Goal: Information Seeking & Learning: Learn about a topic

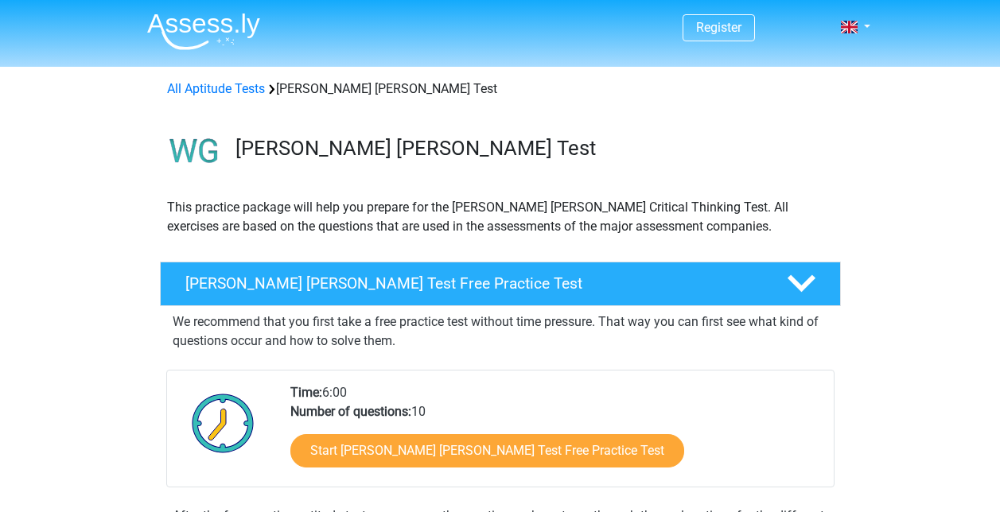
scroll to position [103, 0]
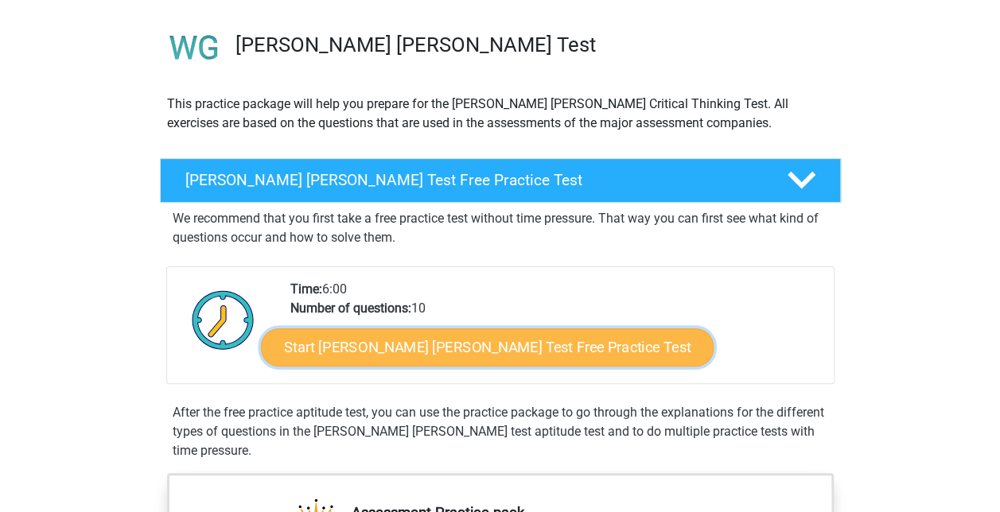
click at [392, 336] on link "Start Watson Glaser Test Free Practice Test" at bounding box center [487, 347] width 453 height 38
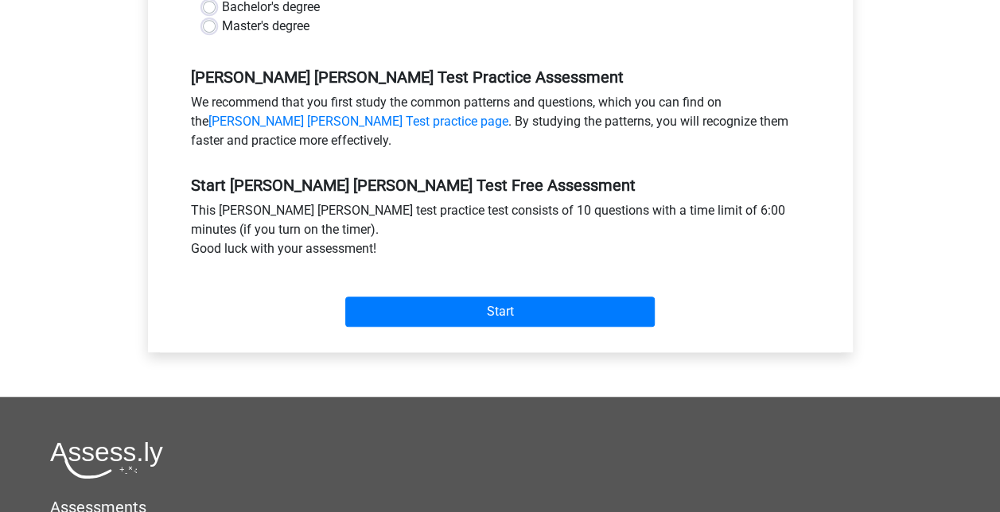
scroll to position [457, 0]
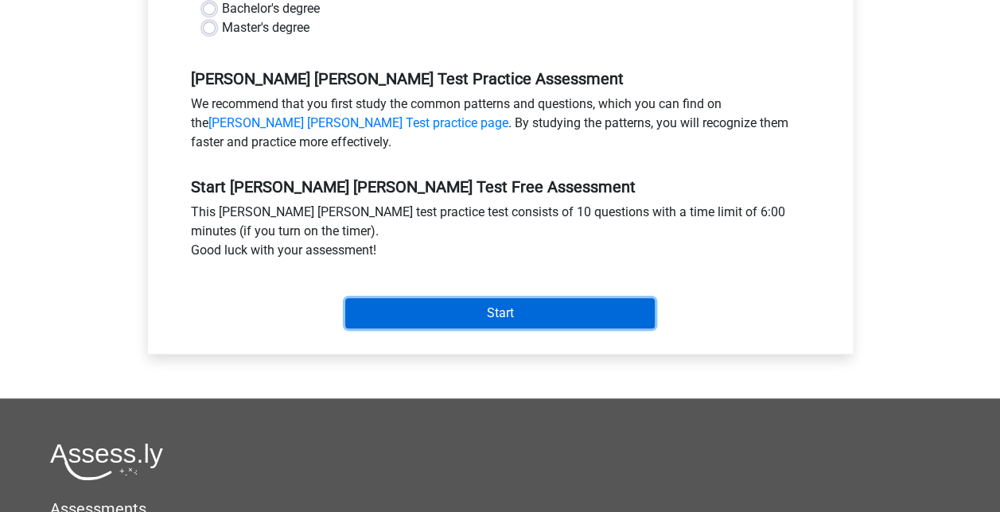
click at [520, 298] on input "Start" at bounding box center [499, 313] width 309 height 30
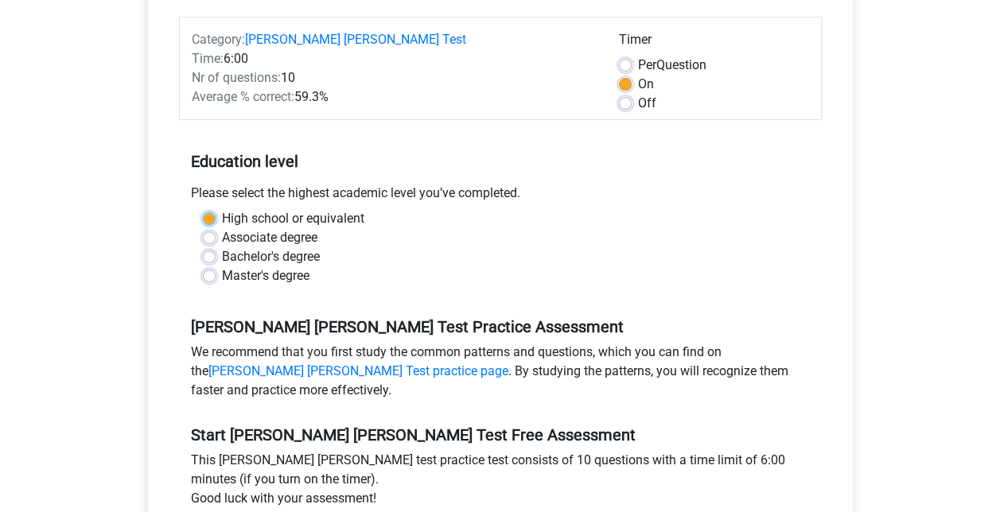
scroll to position [208, 0]
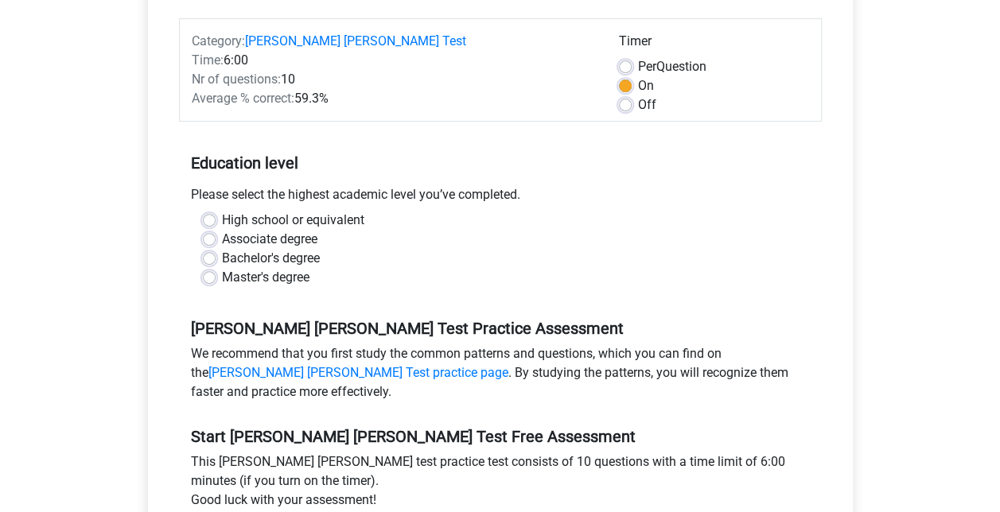
click at [511, 211] on div "High school or equivalent" at bounding box center [500, 220] width 595 height 19
click at [222, 249] on label "Bachelor's degree" at bounding box center [271, 258] width 98 height 19
click at [216, 249] on input "Bachelor's degree" at bounding box center [209, 257] width 13 height 16
radio input "true"
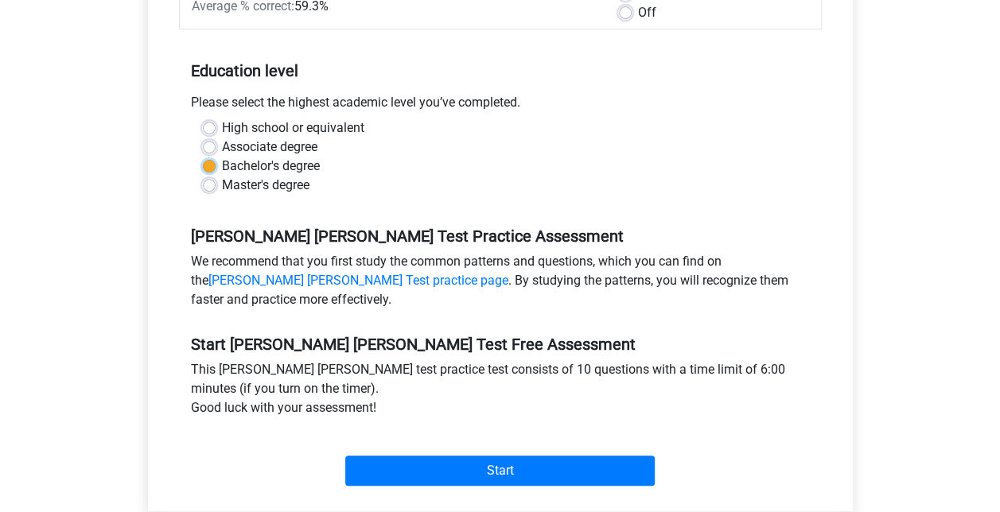
scroll to position [305, 0]
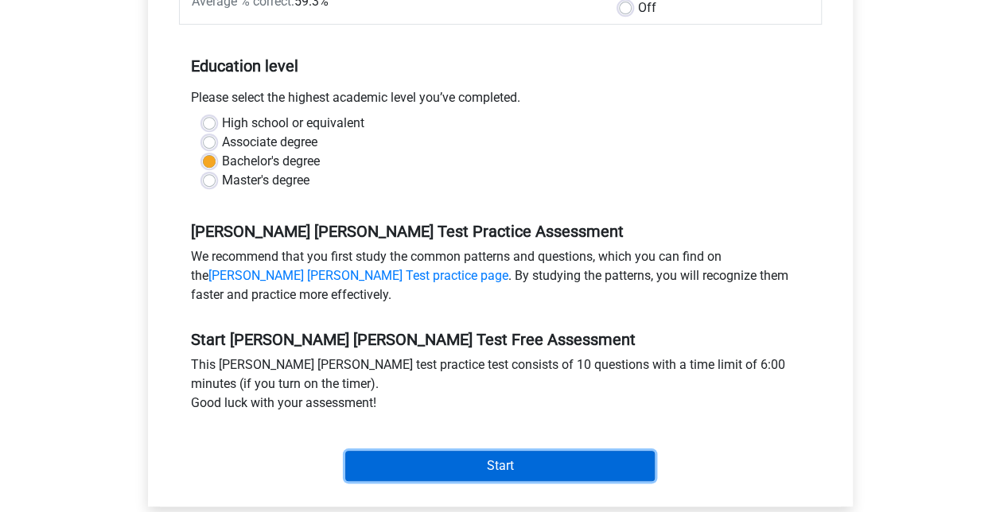
click at [460, 451] on input "Start" at bounding box center [499, 466] width 309 height 30
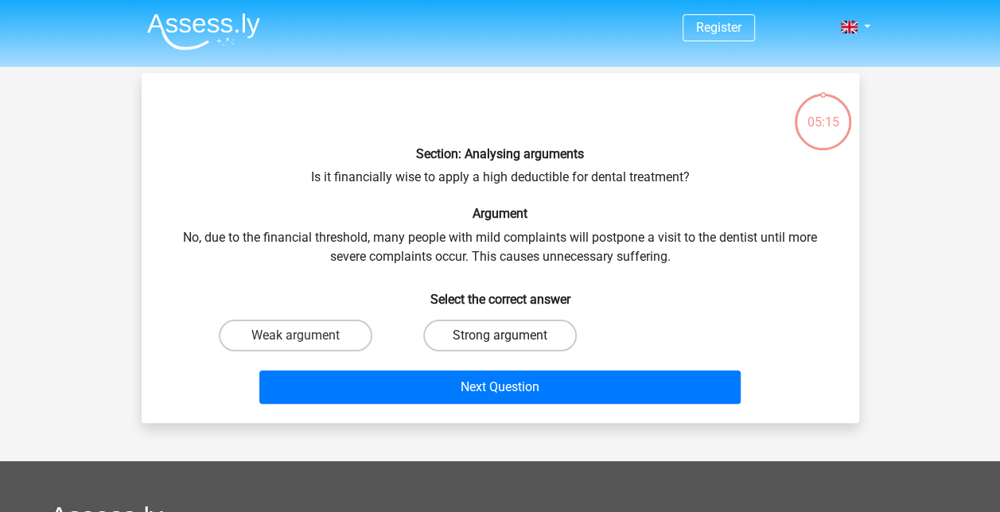
click at [485, 342] on label "Strong argument" at bounding box center [499, 336] width 153 height 32
click at [499, 342] on input "Strong argument" at bounding box center [504, 341] width 10 height 10
radio input "true"
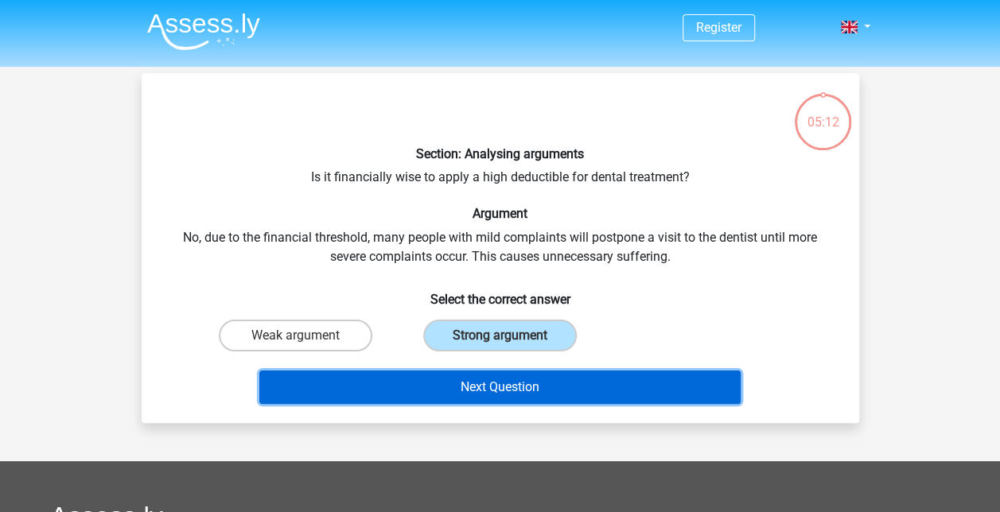
click at [508, 381] on button "Next Question" at bounding box center [499, 387] width 481 height 33
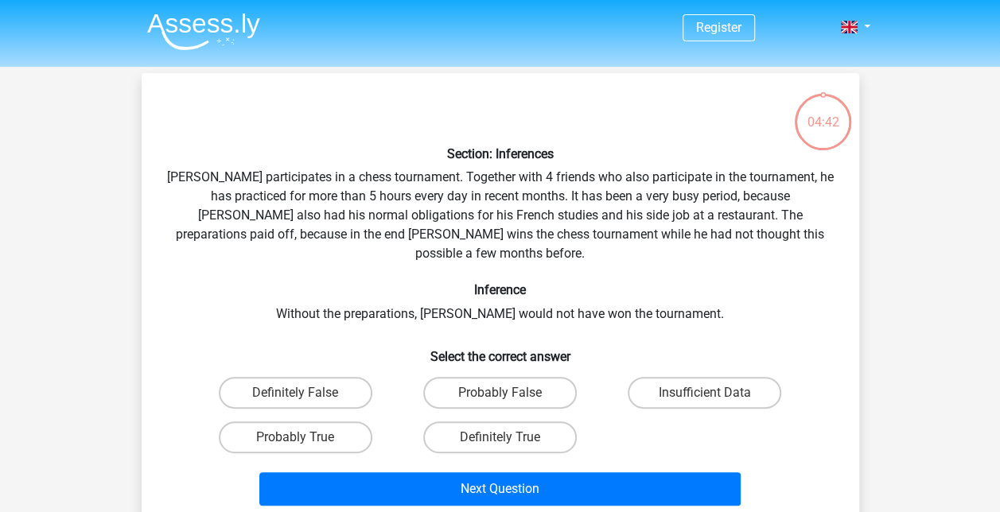
scroll to position [2, 0]
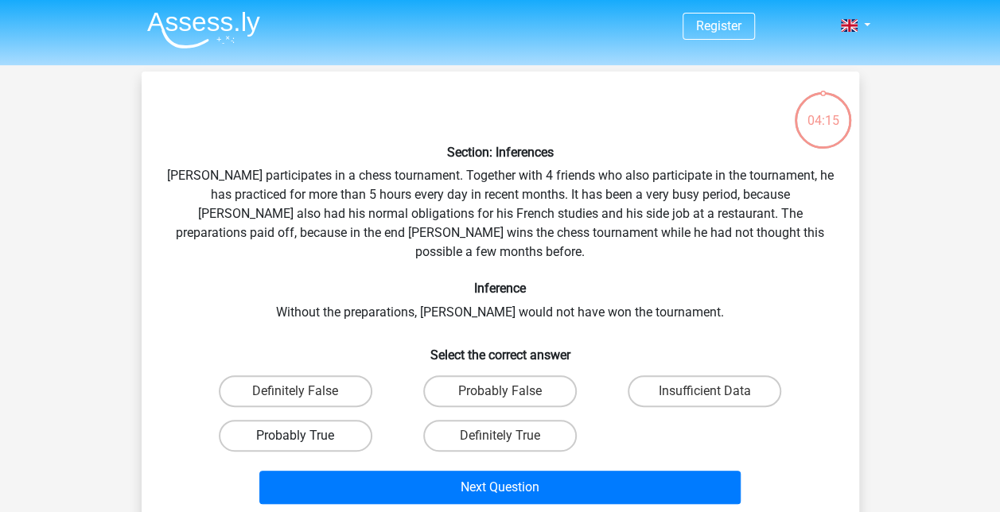
click at [334, 420] on label "Probably True" at bounding box center [295, 436] width 153 height 32
click at [305, 436] on input "Probably True" at bounding box center [300, 441] width 10 height 10
radio input "true"
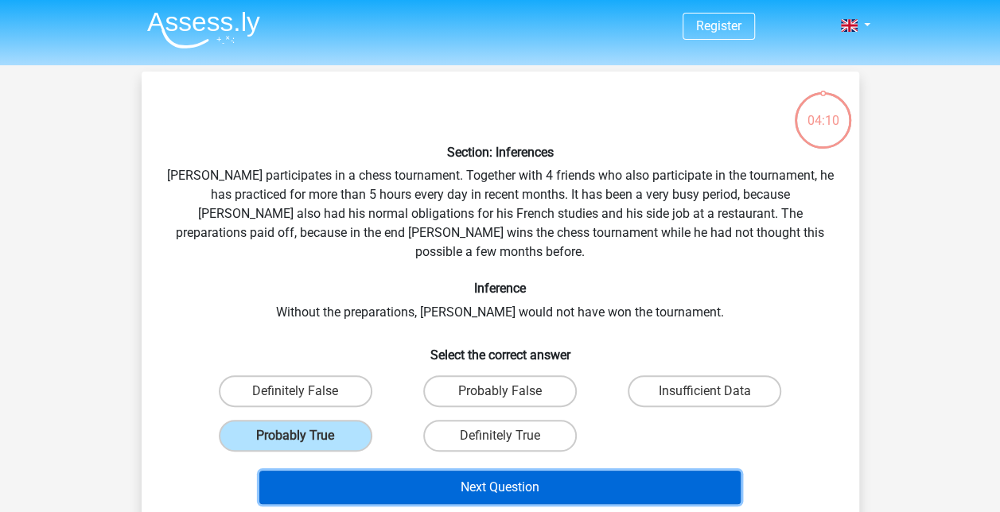
click at [522, 471] on button "Next Question" at bounding box center [499, 487] width 481 height 33
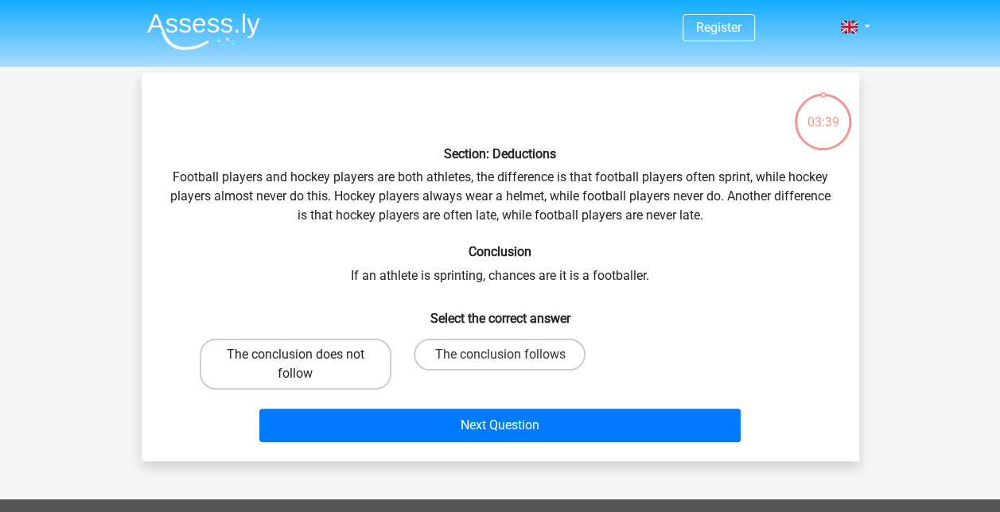
click at [235, 349] on label "The conclusion does not follow" at bounding box center [296, 364] width 192 height 51
click at [295, 355] on input "The conclusion does not follow" at bounding box center [300, 360] width 10 height 10
radio input "true"
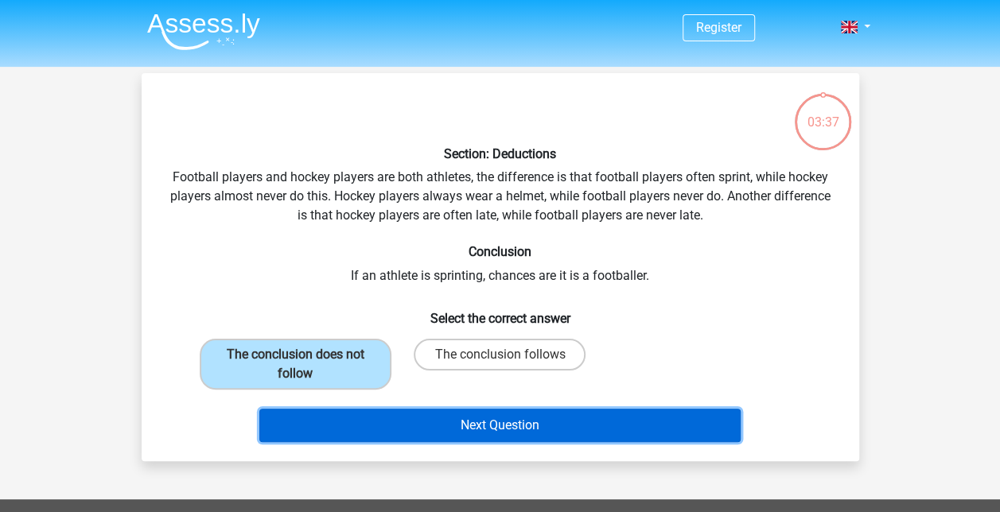
click at [523, 425] on button "Next Question" at bounding box center [499, 425] width 481 height 33
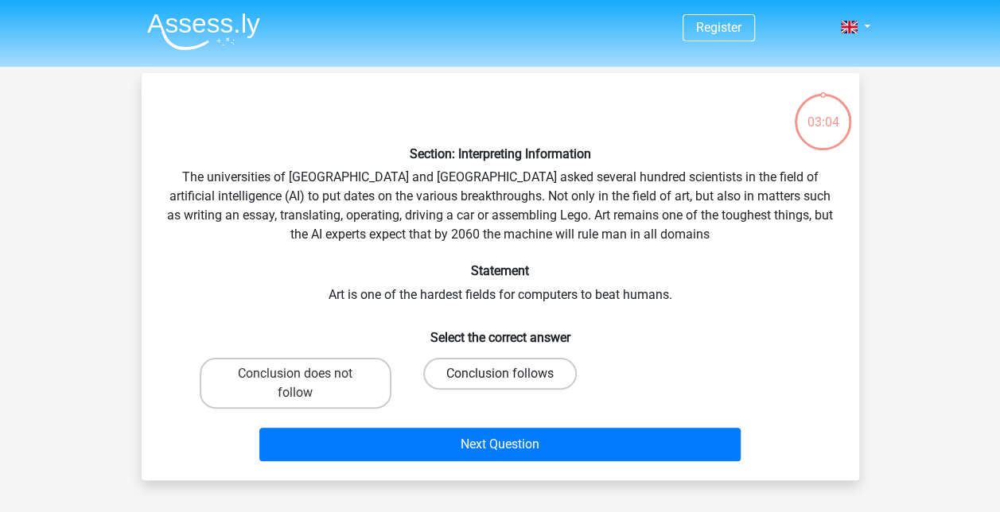
click at [466, 383] on label "Conclusion follows" at bounding box center [499, 374] width 153 height 32
click at [499, 383] on input "Conclusion follows" at bounding box center [504, 379] width 10 height 10
radio input "true"
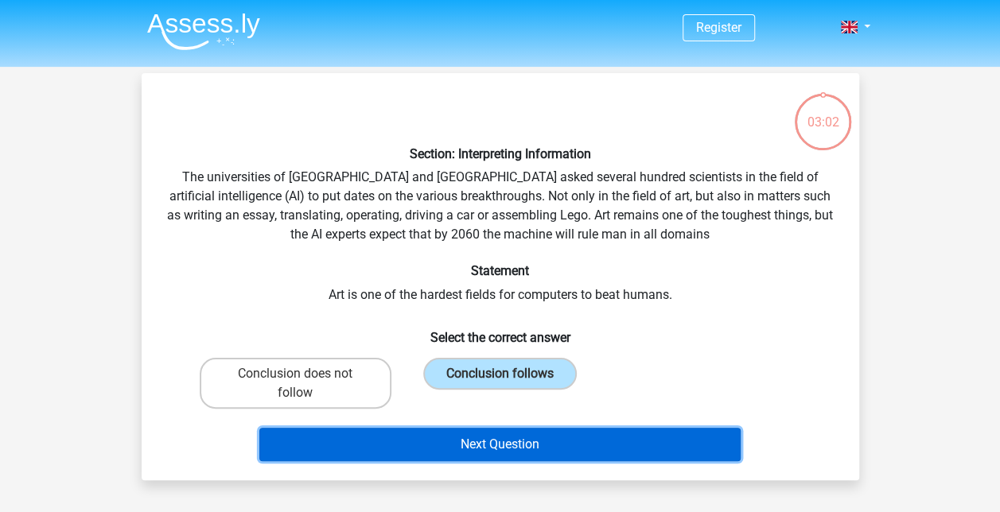
click at [481, 445] on button "Next Question" at bounding box center [499, 444] width 481 height 33
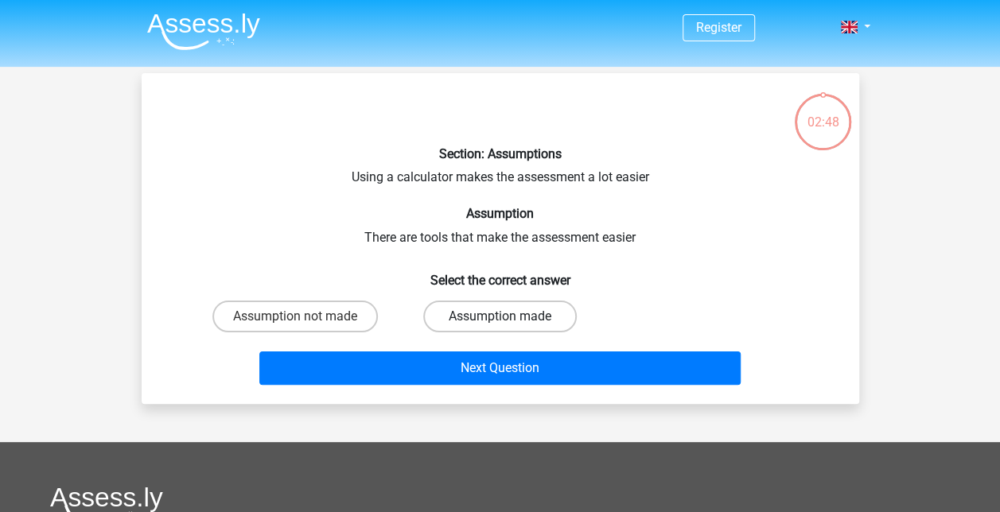
click at [540, 305] on label "Assumption made" at bounding box center [499, 317] width 153 height 32
click at [510, 317] on input "Assumption made" at bounding box center [504, 322] width 10 height 10
radio input "true"
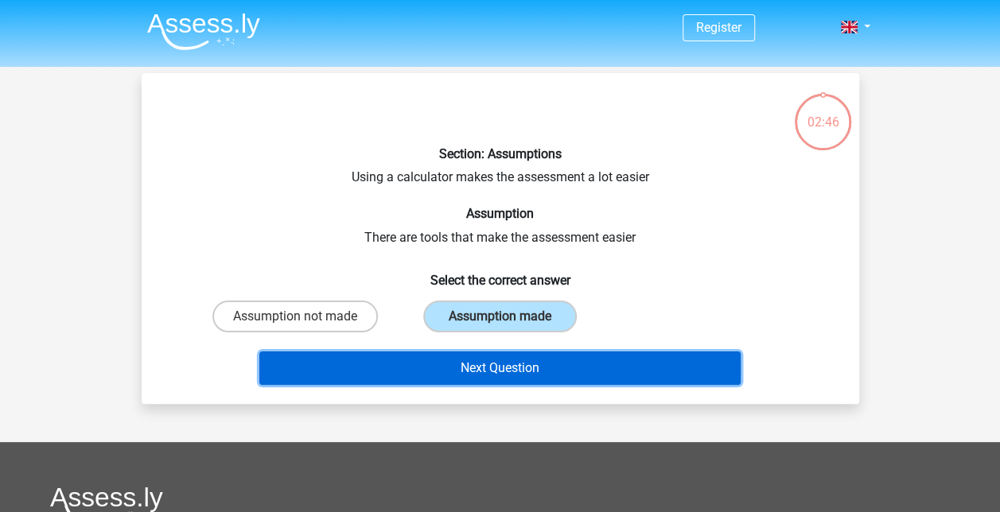
click at [528, 358] on button "Next Question" at bounding box center [499, 368] width 481 height 33
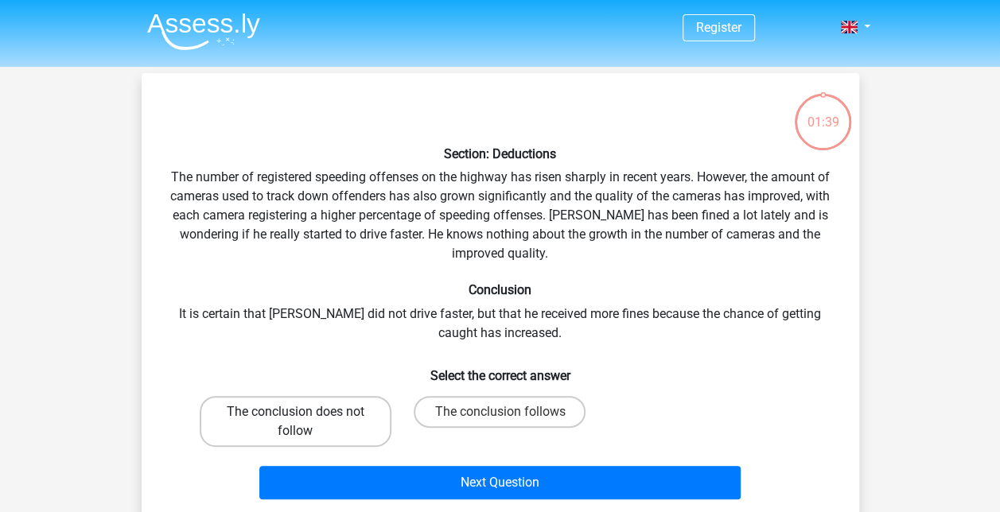
click at [333, 400] on label "The conclusion does not follow" at bounding box center [296, 421] width 192 height 51
click at [305, 412] on input "The conclusion does not follow" at bounding box center [300, 417] width 10 height 10
radio input "true"
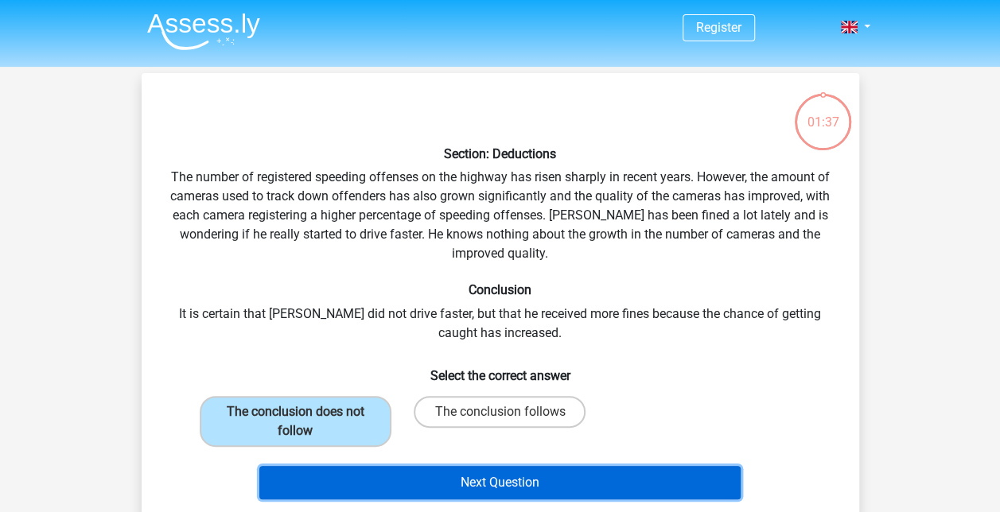
click at [480, 476] on button "Next Question" at bounding box center [499, 482] width 481 height 33
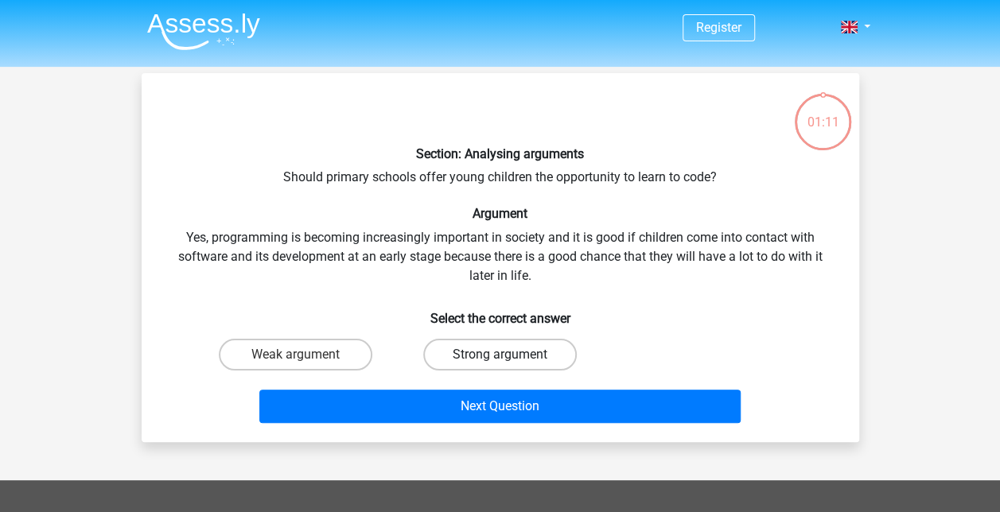
click at [459, 353] on label "Strong argument" at bounding box center [499, 355] width 153 height 32
click at [499, 355] on input "Strong argument" at bounding box center [504, 360] width 10 height 10
radio input "true"
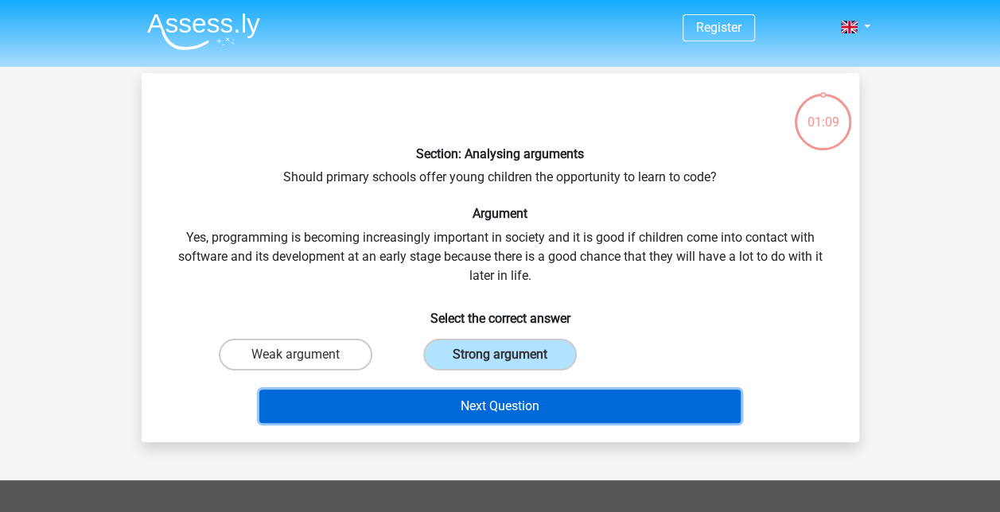
click at [476, 404] on button "Next Question" at bounding box center [499, 406] width 481 height 33
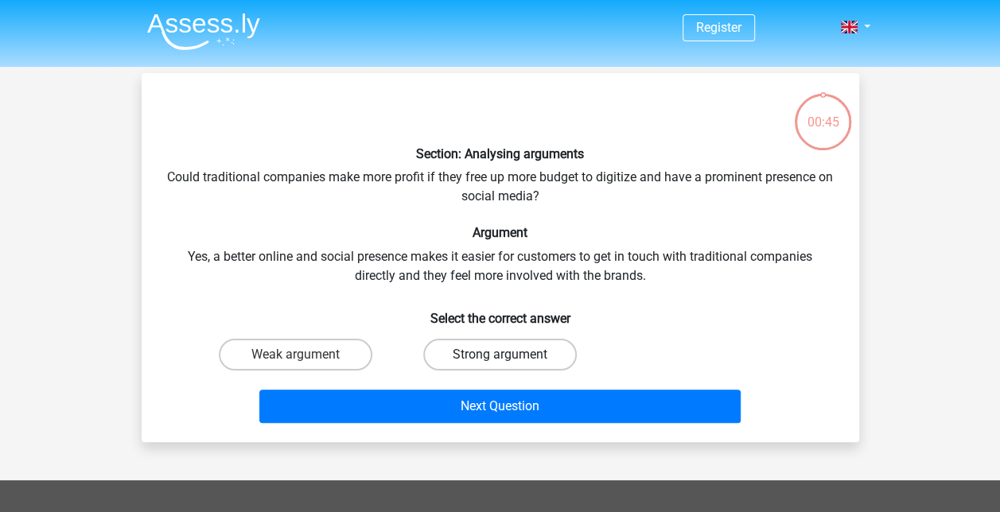
click at [507, 345] on label "Strong argument" at bounding box center [499, 355] width 153 height 32
click at [507, 355] on input "Strong argument" at bounding box center [504, 360] width 10 height 10
radio input "true"
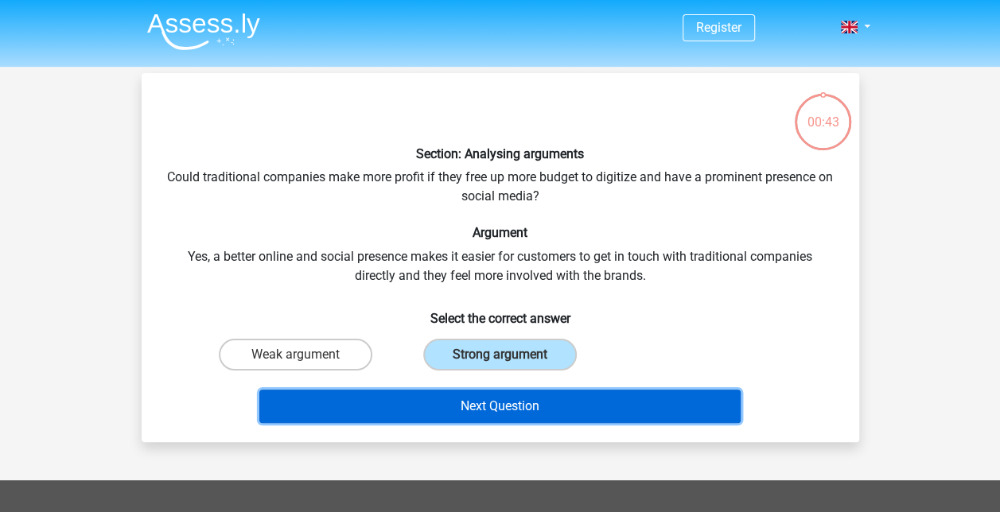
click at [520, 414] on button "Next Question" at bounding box center [499, 406] width 481 height 33
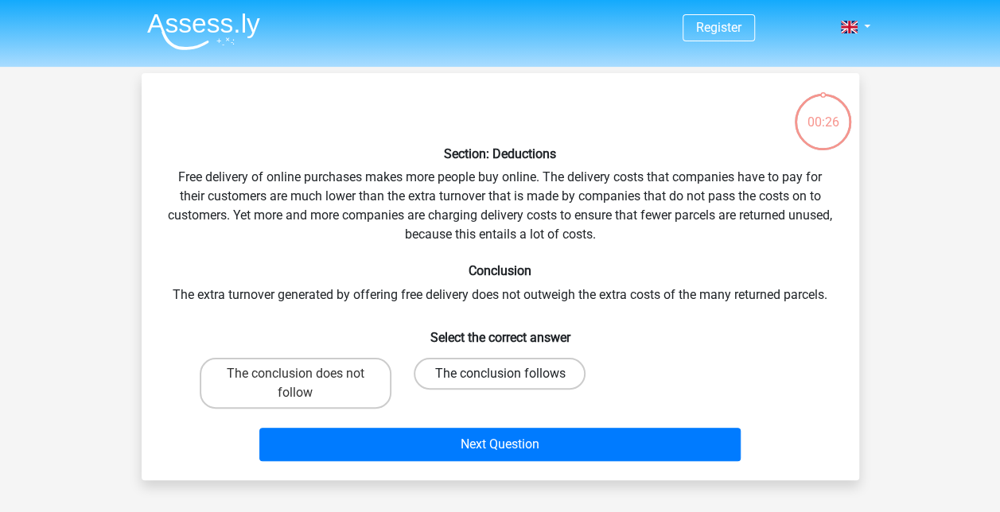
click at [440, 378] on label "The conclusion follows" at bounding box center [500, 374] width 172 height 32
click at [499, 378] on input "The conclusion follows" at bounding box center [504, 379] width 10 height 10
radio input "true"
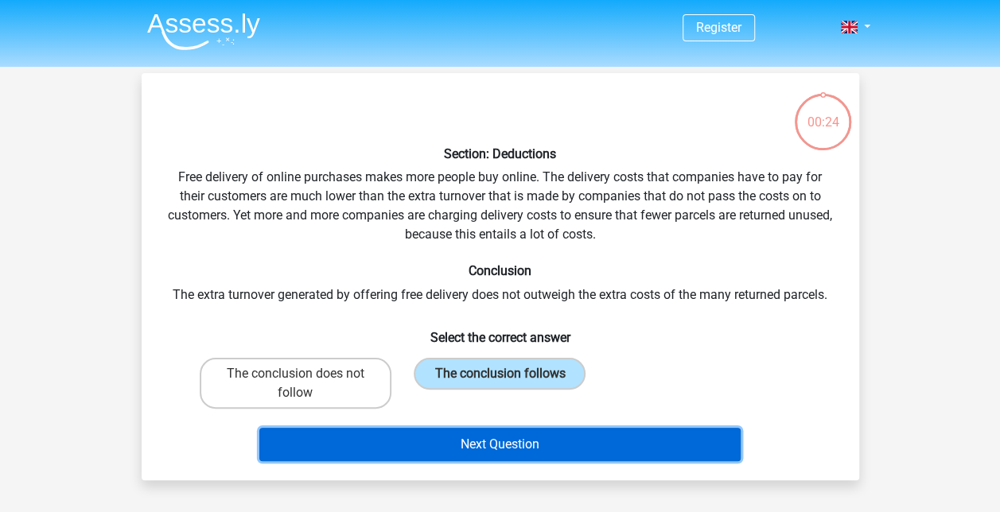
click at [493, 452] on button "Next Question" at bounding box center [499, 444] width 481 height 33
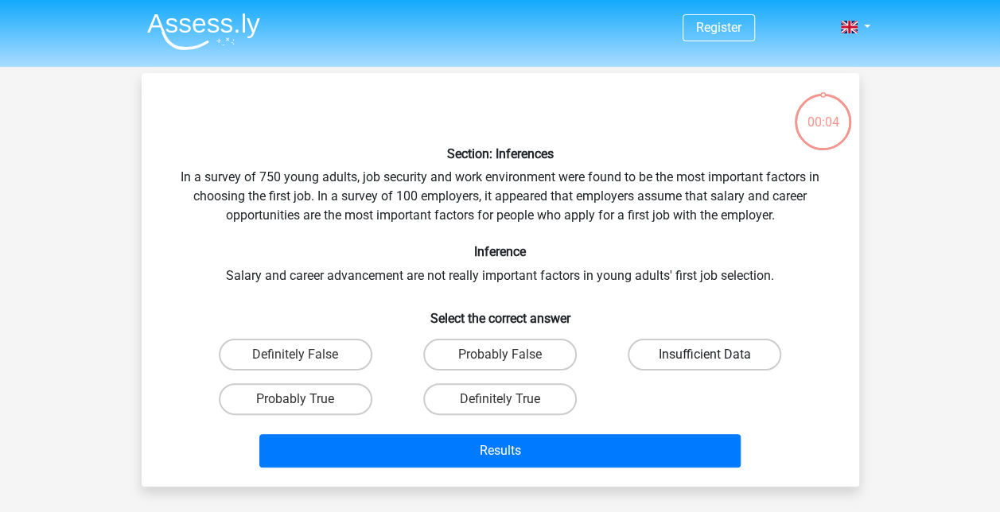
click at [673, 357] on label "Insufficient Data" at bounding box center [704, 355] width 153 height 32
click at [705, 357] on input "Insufficient Data" at bounding box center [710, 360] width 10 height 10
radio input "true"
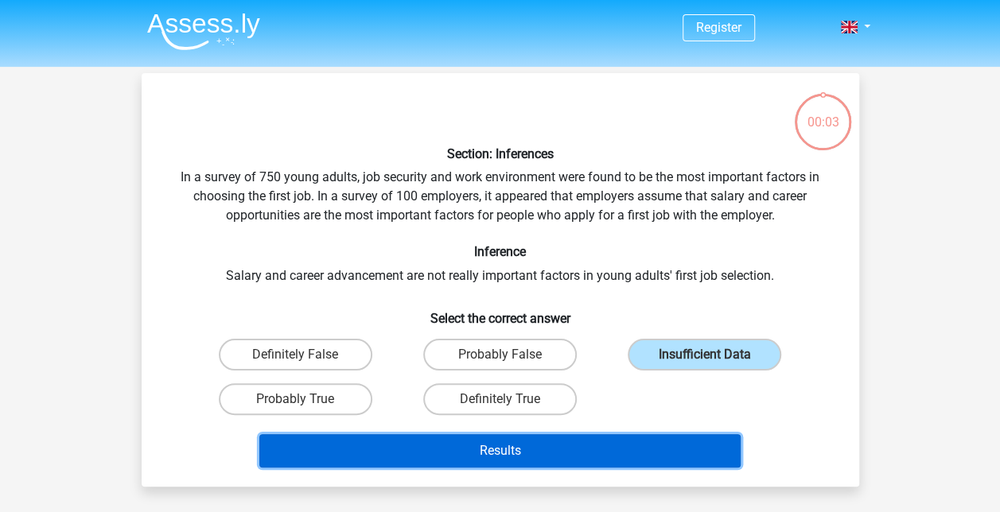
click at [627, 441] on button "Results" at bounding box center [499, 450] width 481 height 33
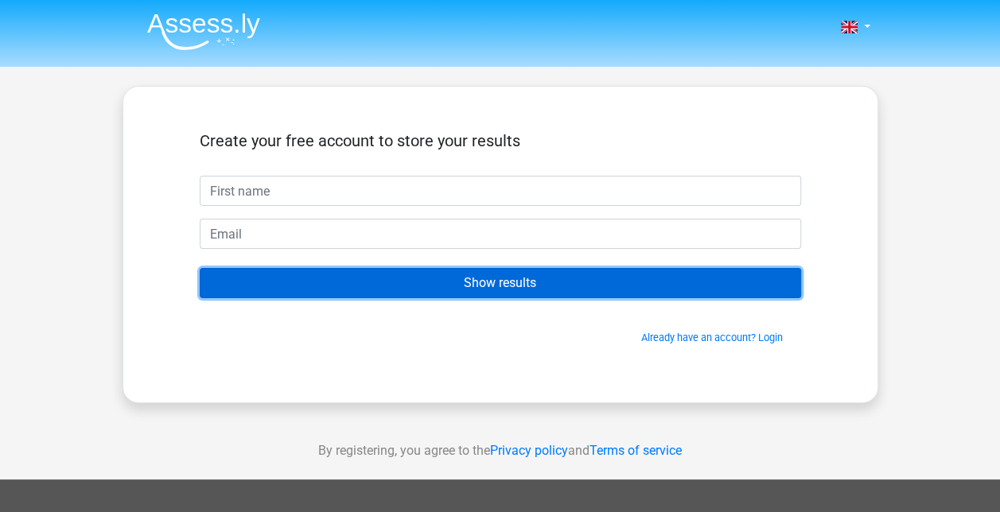
click at [514, 272] on input "Show results" at bounding box center [500, 283] width 601 height 30
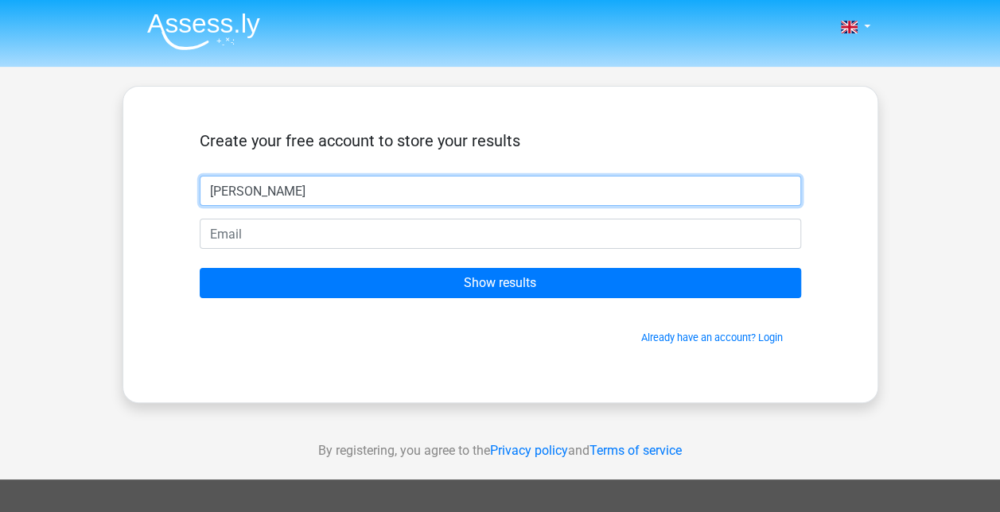
type input "[PERSON_NAME]"
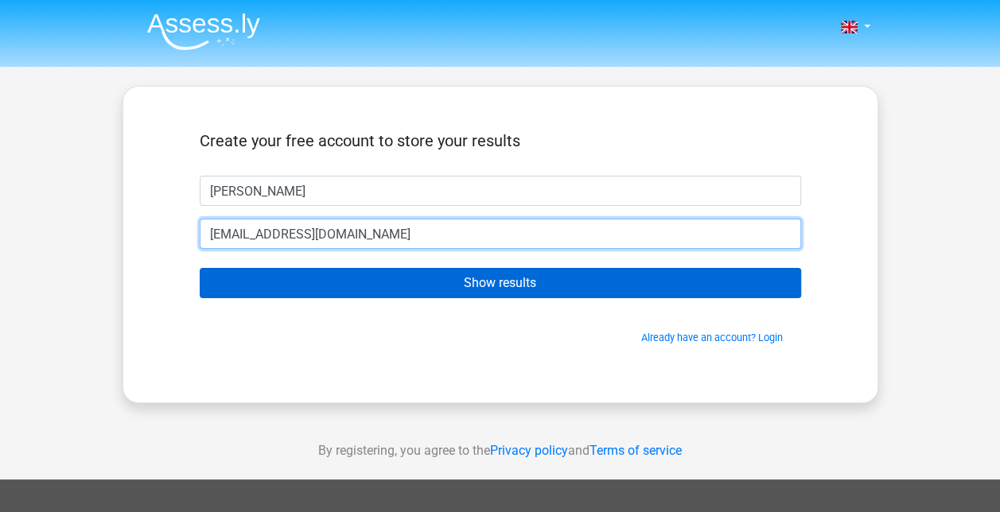
type input "[EMAIL_ADDRESS][DOMAIN_NAME]"
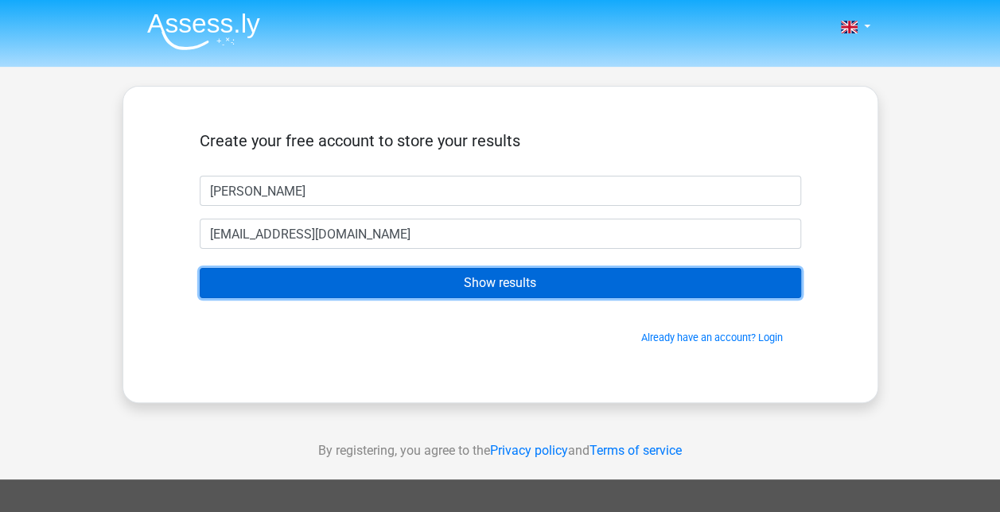
click at [471, 278] on input "Show results" at bounding box center [500, 283] width 601 height 30
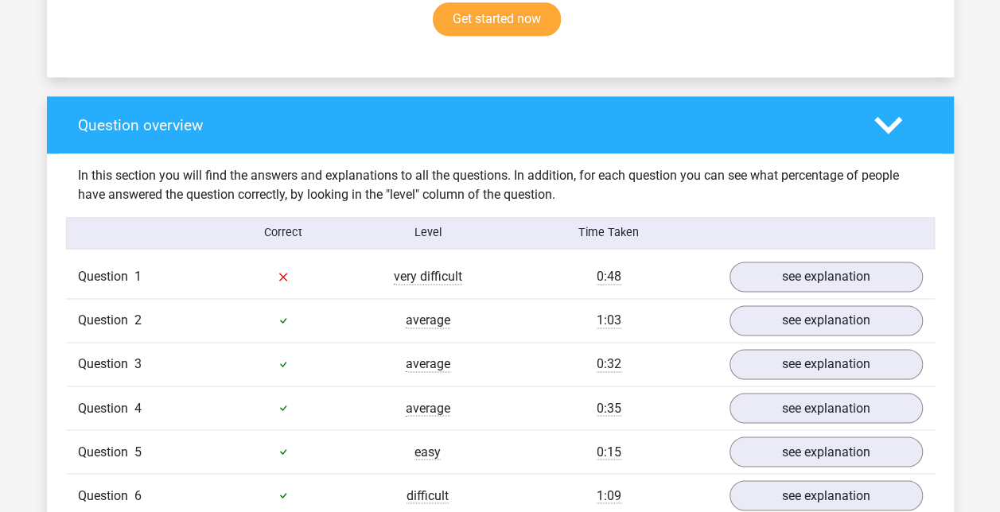
scroll to position [1092, 0]
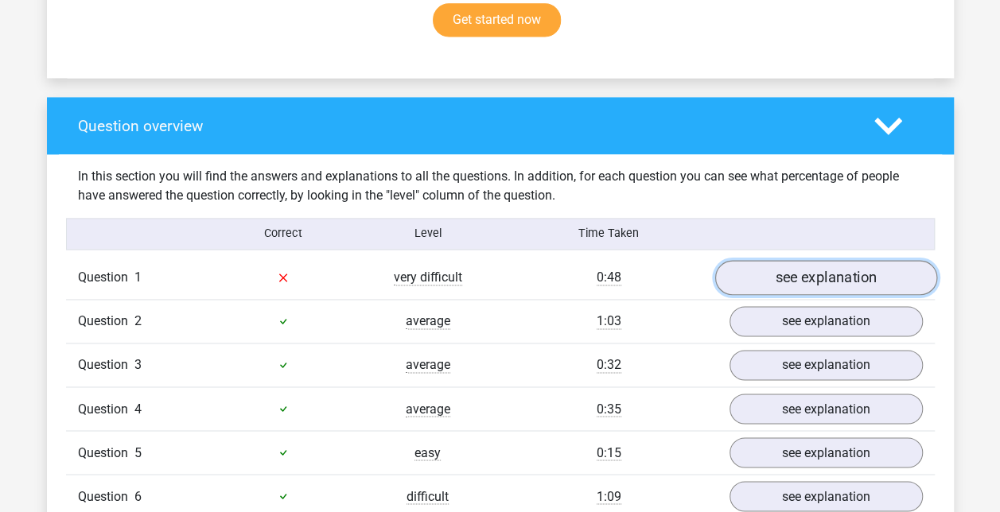
click at [802, 275] on link "see explanation" at bounding box center [825, 277] width 222 height 35
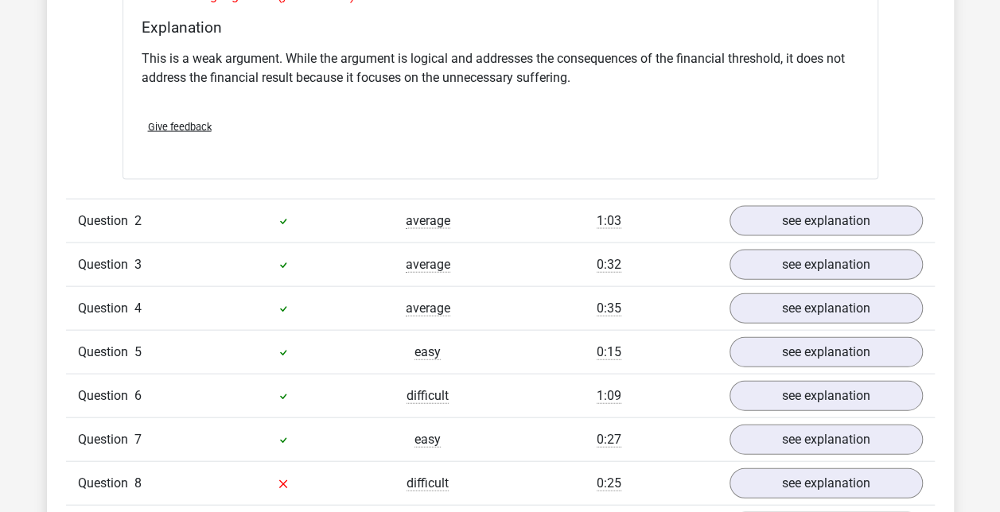
scroll to position [1615, 0]
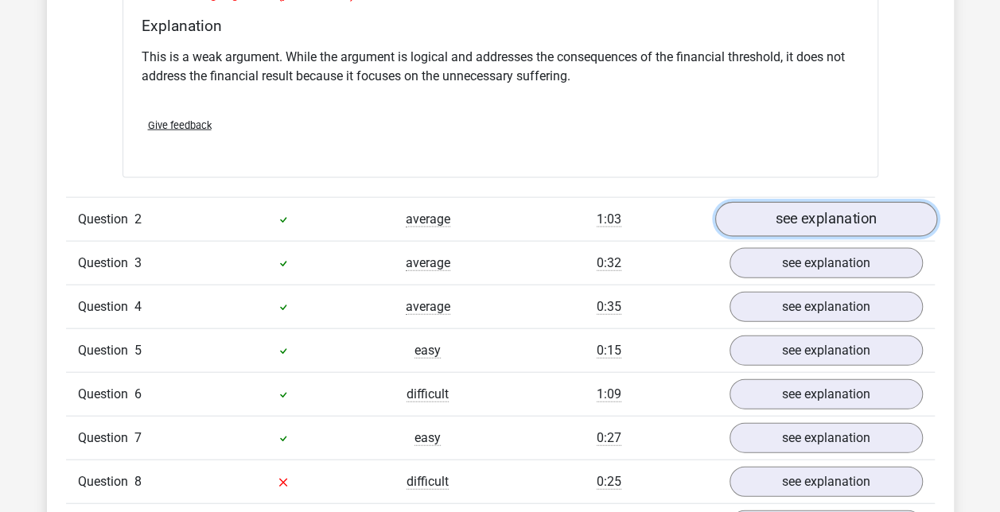
click at [823, 208] on link "see explanation" at bounding box center [825, 219] width 222 height 35
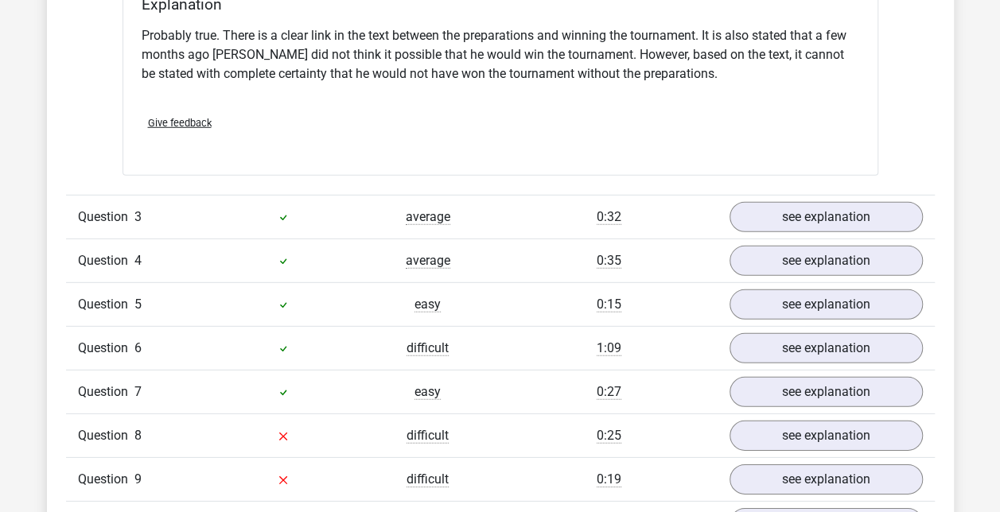
scroll to position [2180, 0]
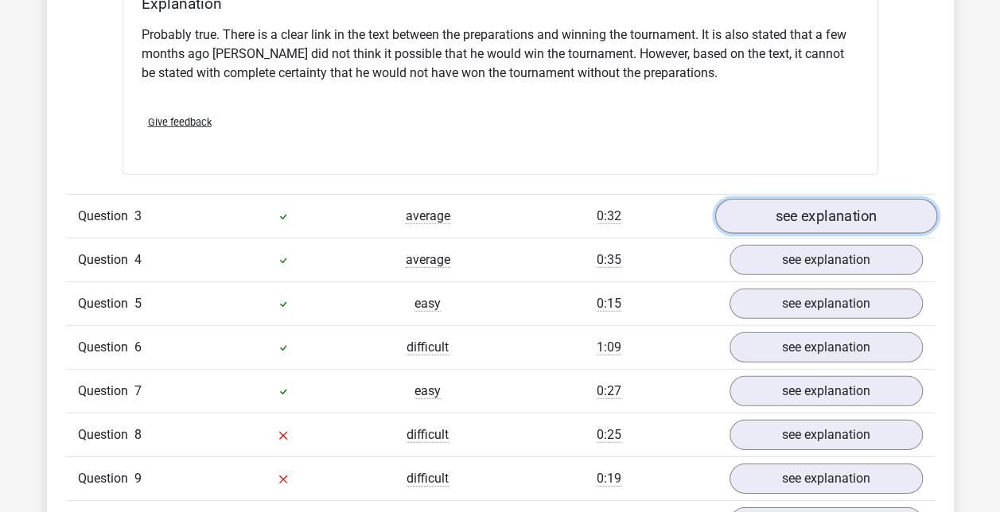
click at [882, 205] on link "see explanation" at bounding box center [825, 216] width 222 height 35
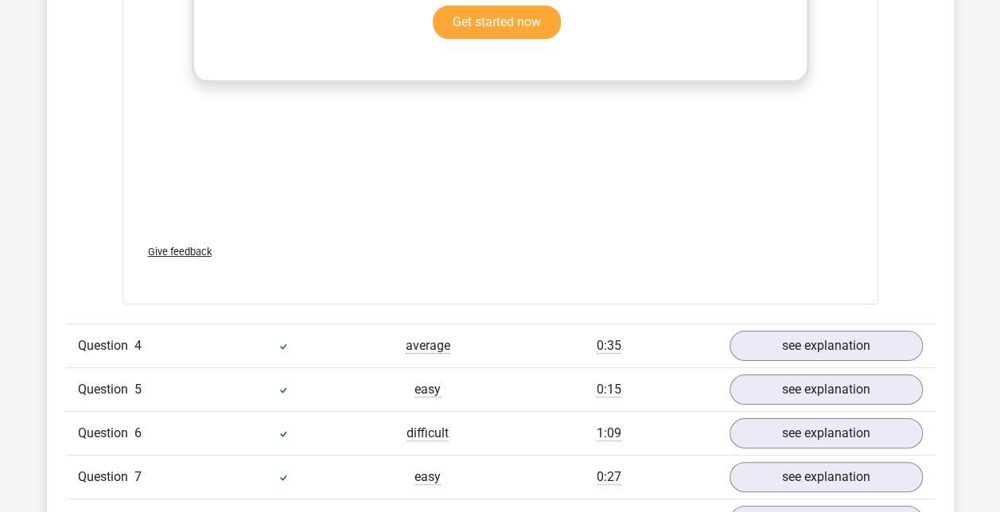
scroll to position [2943, 0]
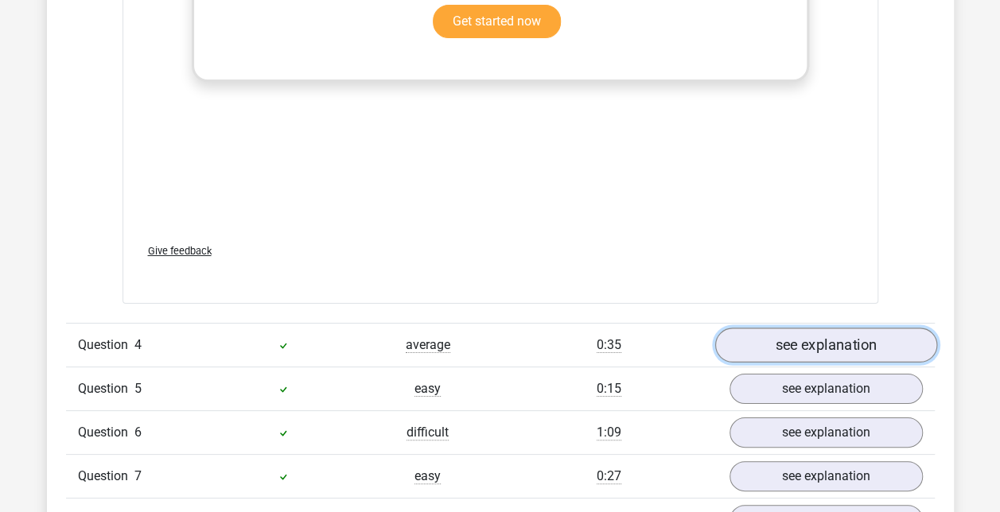
click at [791, 342] on link "see explanation" at bounding box center [825, 345] width 222 height 35
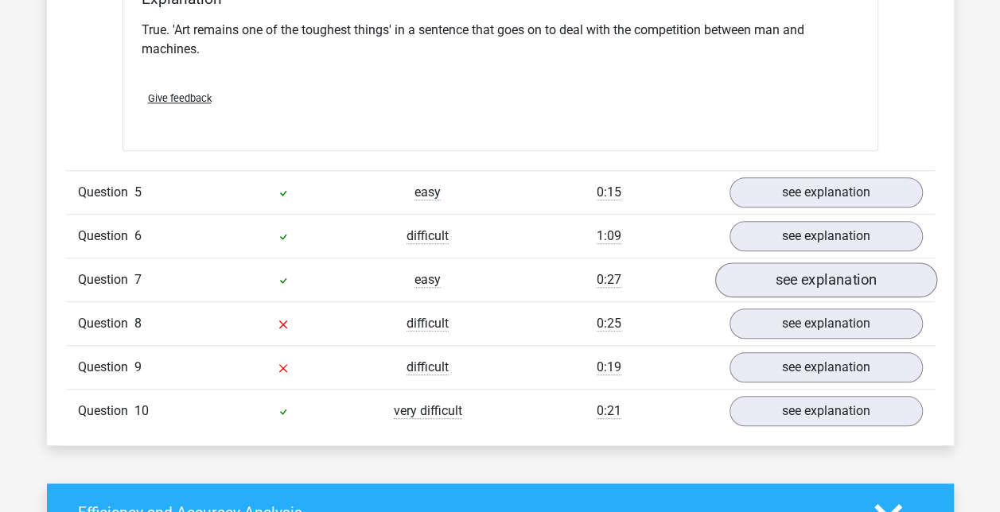
scroll to position [3573, 0]
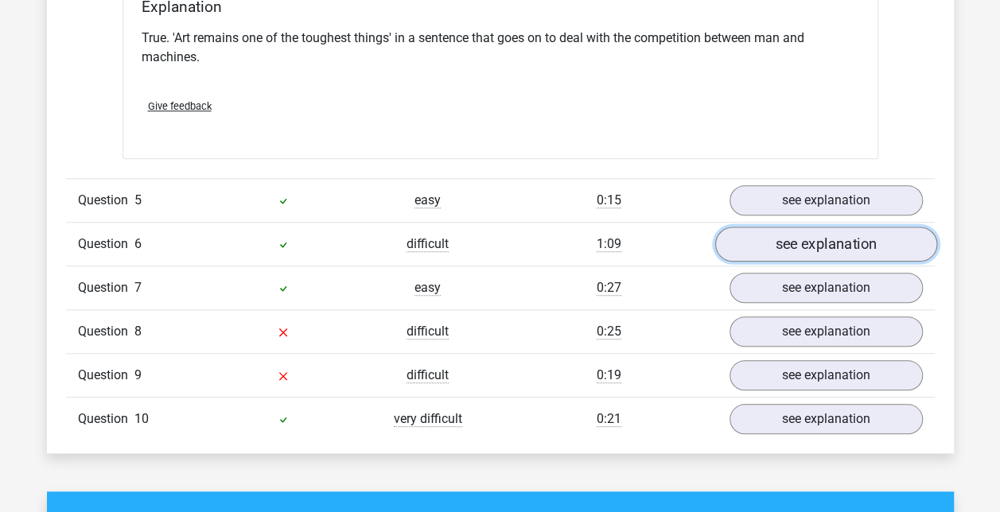
click at [856, 227] on link "see explanation" at bounding box center [825, 244] width 222 height 35
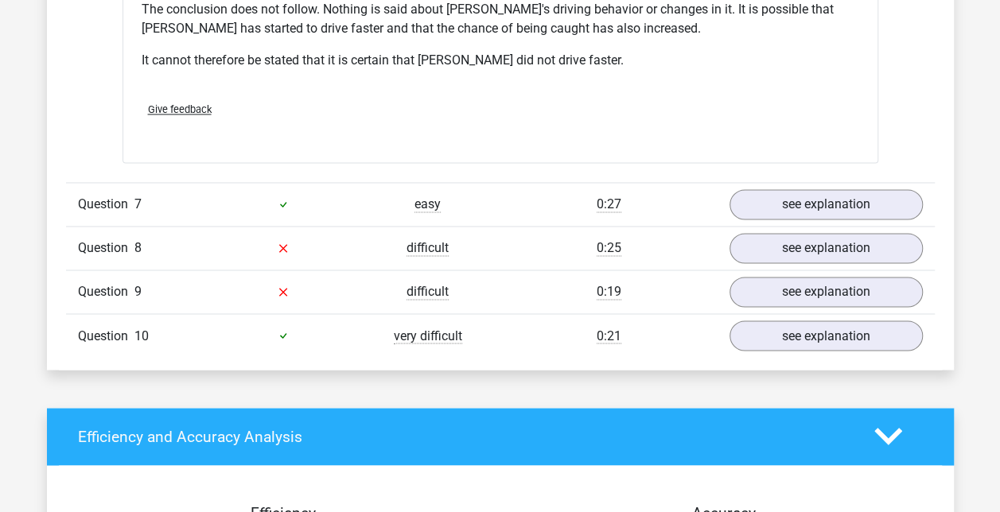
scroll to position [4174, 0]
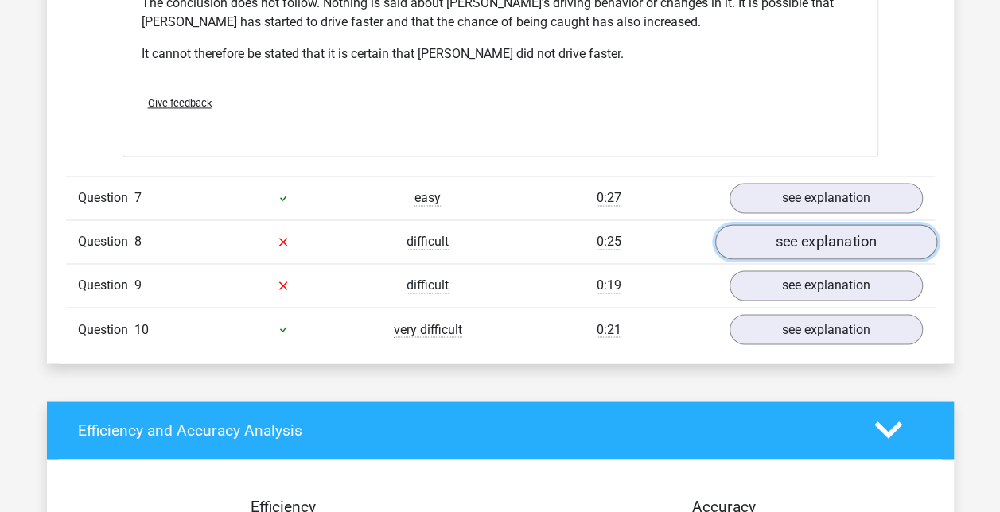
click at [834, 224] on link "see explanation" at bounding box center [825, 241] width 222 height 35
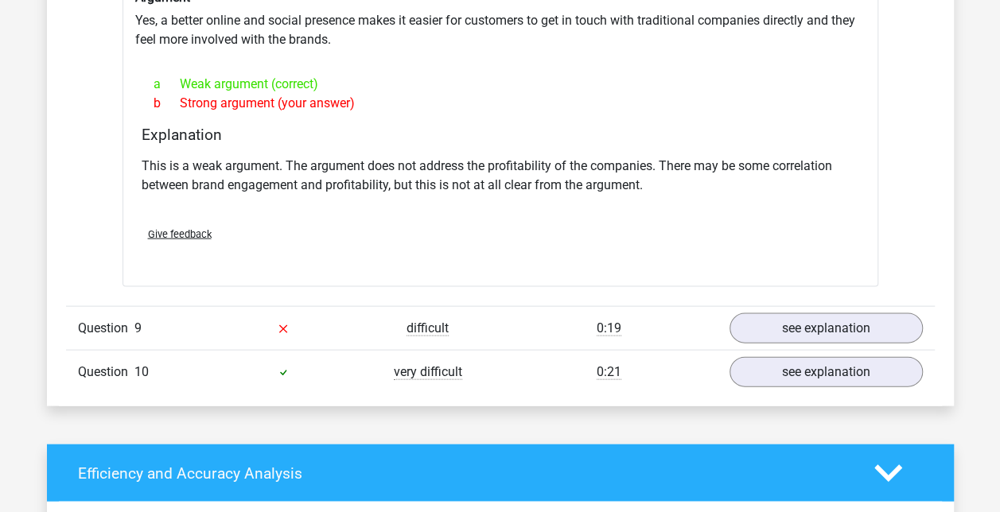
scroll to position [4549, 0]
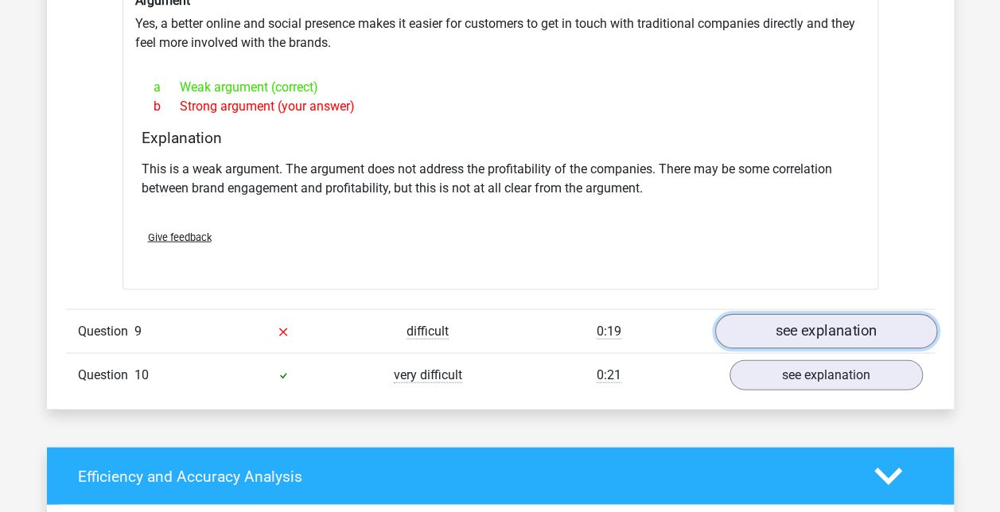
click at [761, 314] on link "see explanation" at bounding box center [825, 331] width 222 height 35
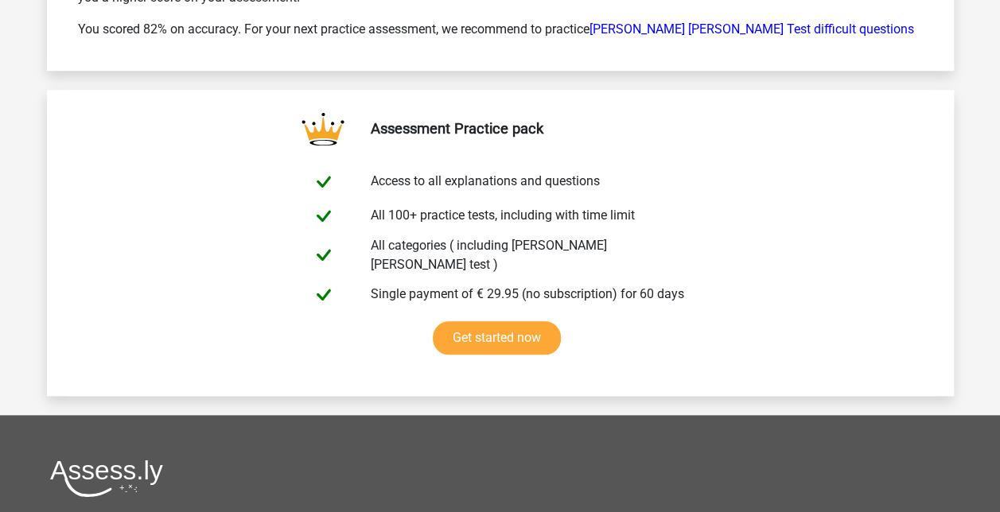
scroll to position [6647, 0]
